Goal: Task Accomplishment & Management: Use online tool/utility

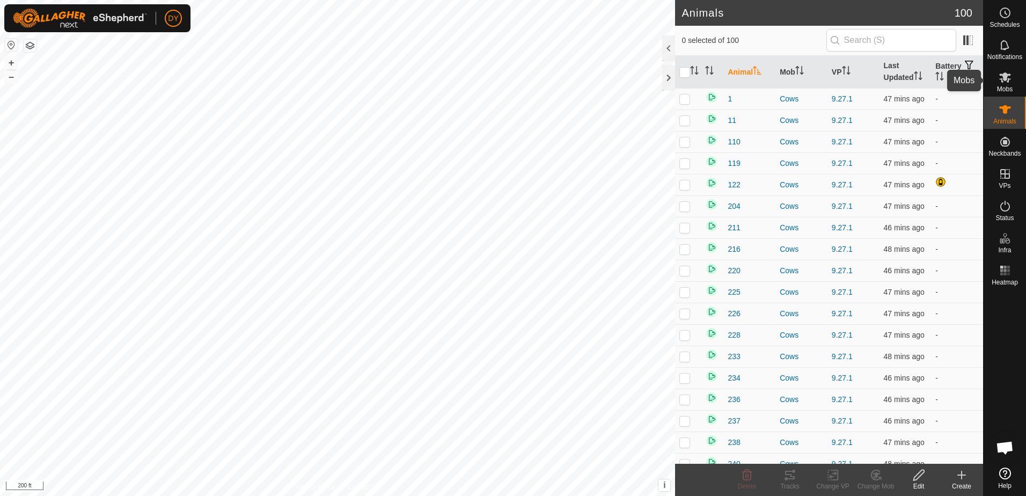
click at [1004, 78] on icon at bounding box center [1005, 77] width 12 height 10
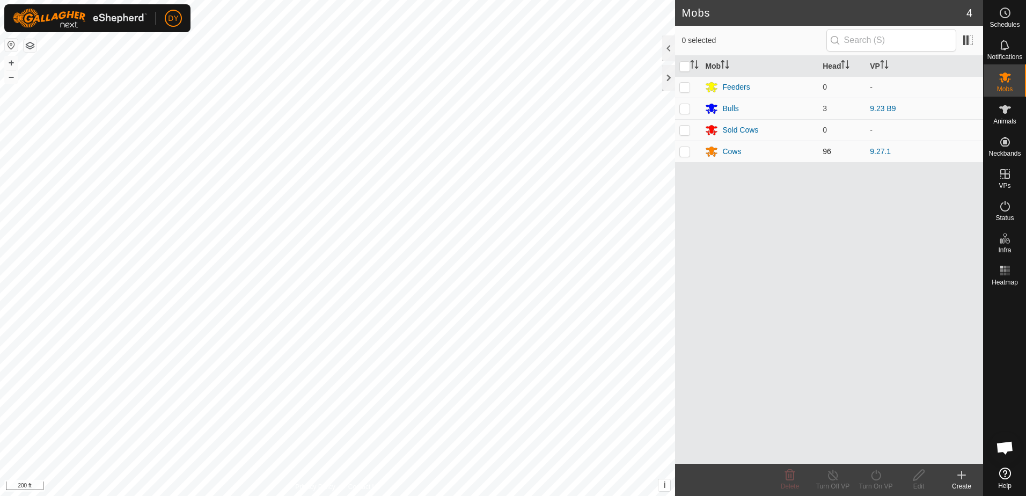
click at [685, 151] on p-checkbox at bounding box center [684, 151] width 11 height 9
checkbox input "true"
click at [878, 474] on icon at bounding box center [875, 474] width 13 height 13
click at [900, 453] on link "Now" at bounding box center [908, 450] width 106 height 21
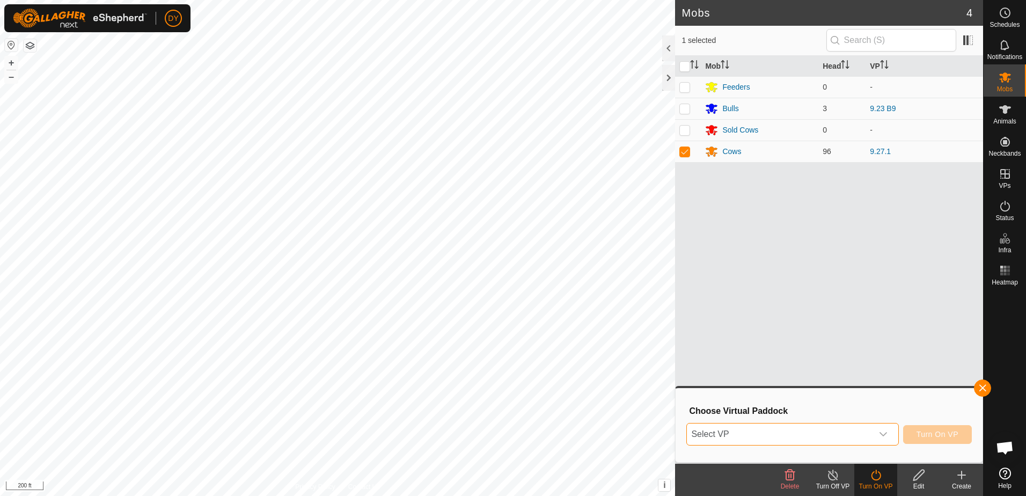
click at [736, 435] on span "Select VP" at bounding box center [779, 433] width 185 height 21
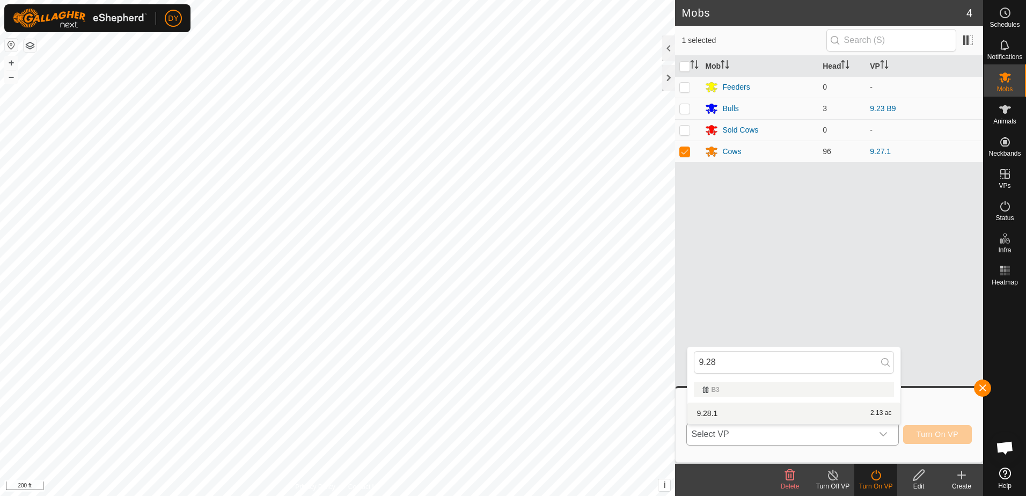
type input "9.28"
click at [727, 413] on li "9.28.1 2.13 ac" at bounding box center [793, 412] width 213 height 21
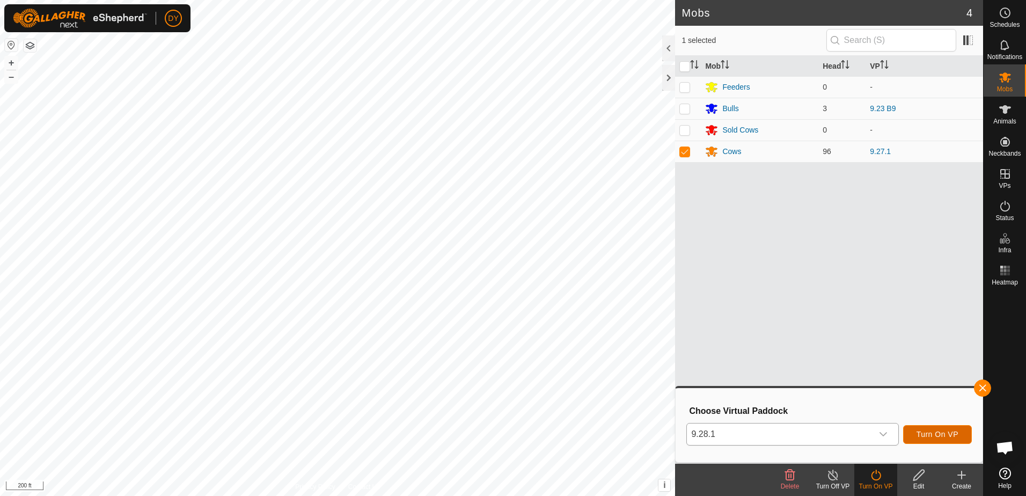
click at [918, 435] on span "Turn On VP" at bounding box center [937, 434] width 42 height 9
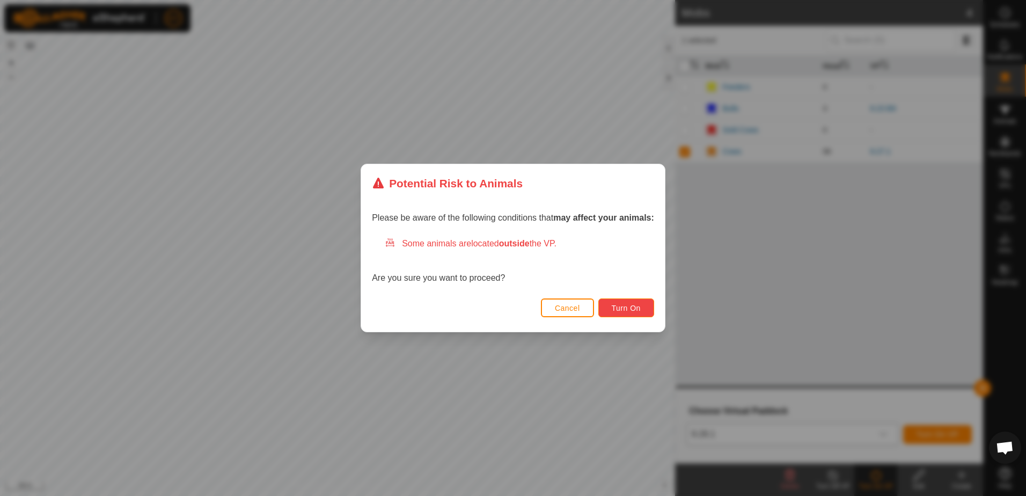
click at [628, 310] on span "Turn On" at bounding box center [626, 308] width 29 height 9
